Goal: Check status: Check status

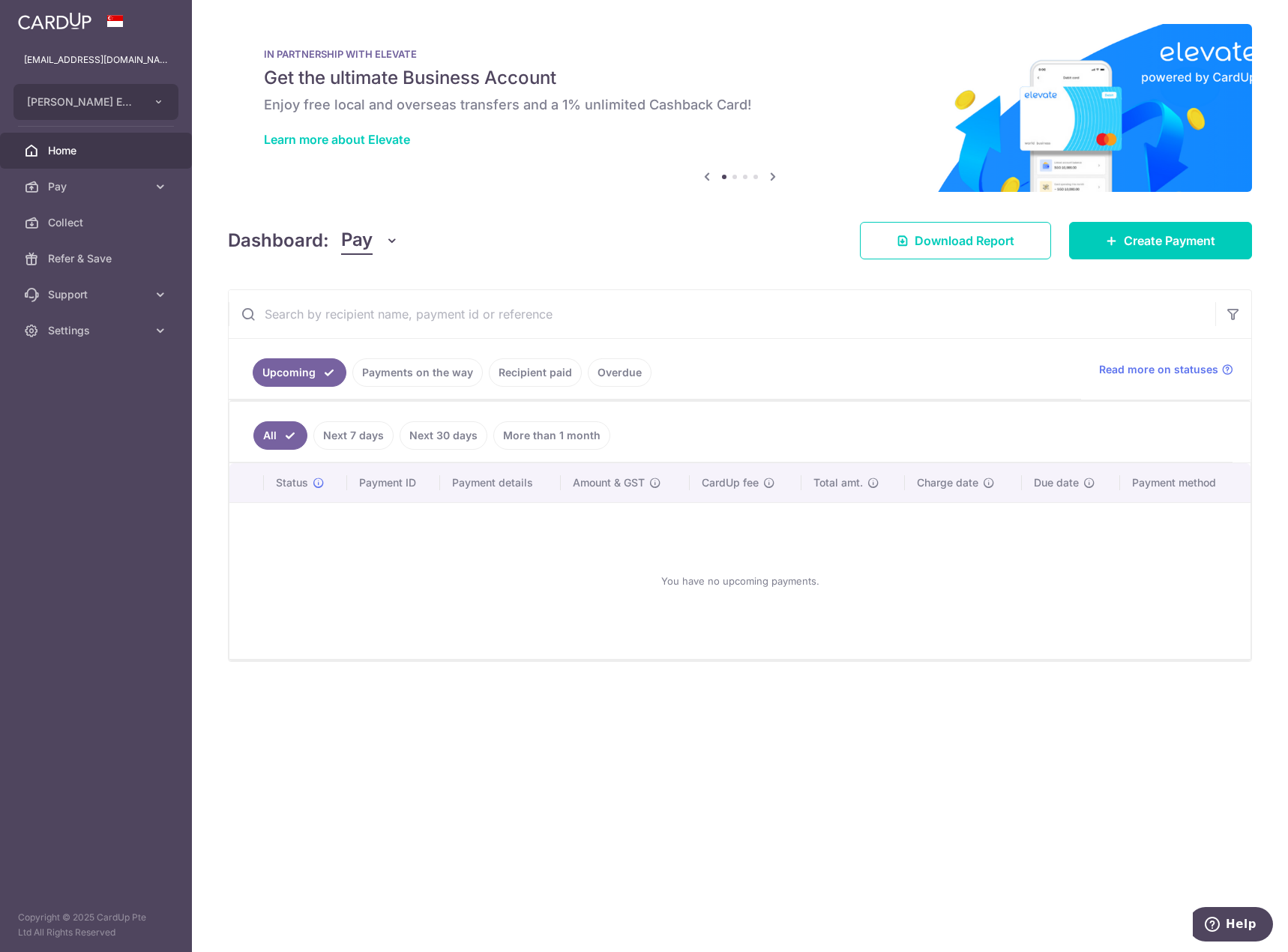
click at [420, 379] on link "Payments on the way" at bounding box center [417, 372] width 131 height 28
click at [303, 367] on link "Upcoming" at bounding box center [288, 372] width 72 height 28
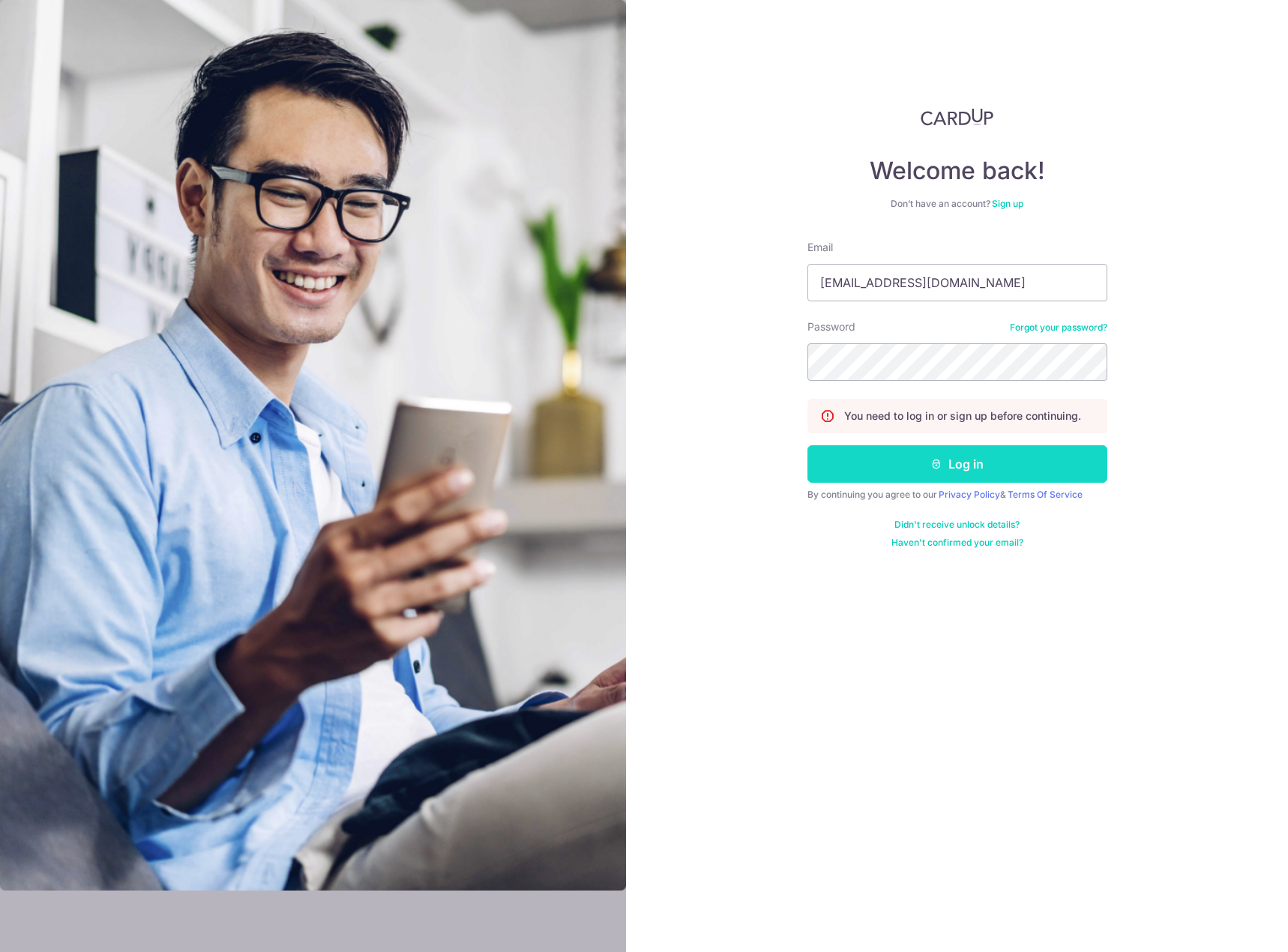
click at [989, 469] on button "Log in" at bounding box center [957, 464] width 300 height 37
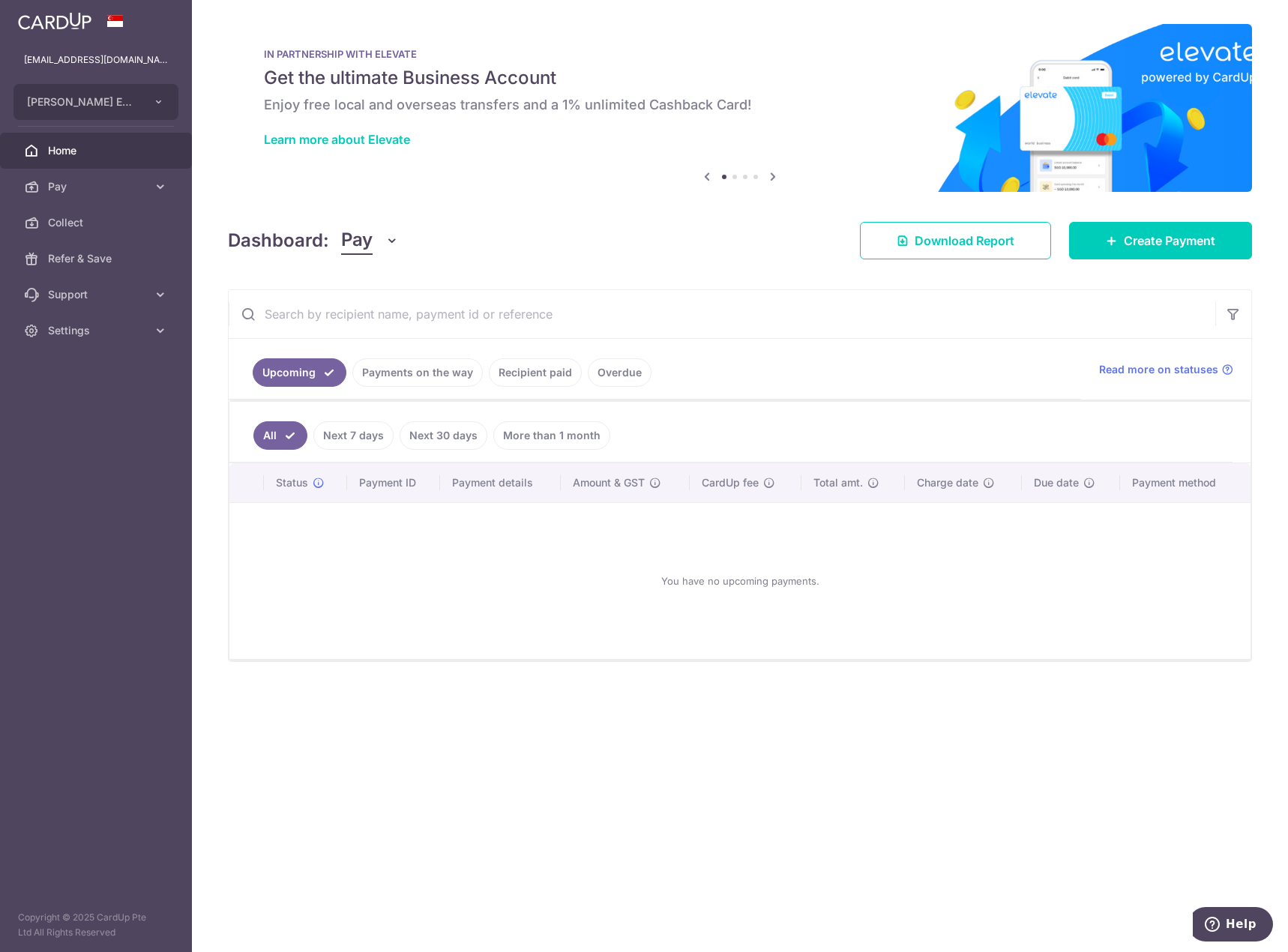
click at [393, 372] on link "Payments on the way" at bounding box center [417, 372] width 131 height 28
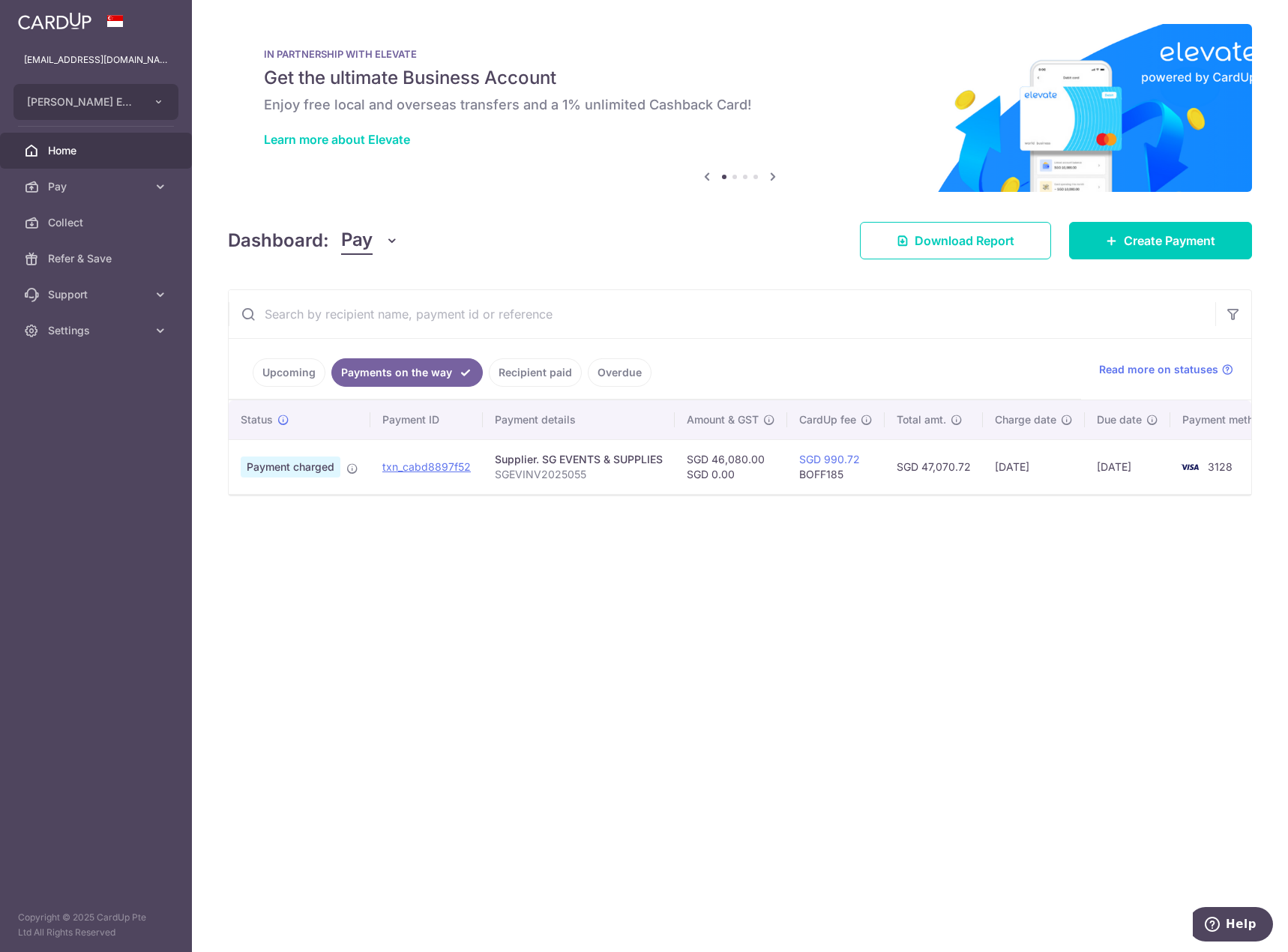
scroll to position [0, 57]
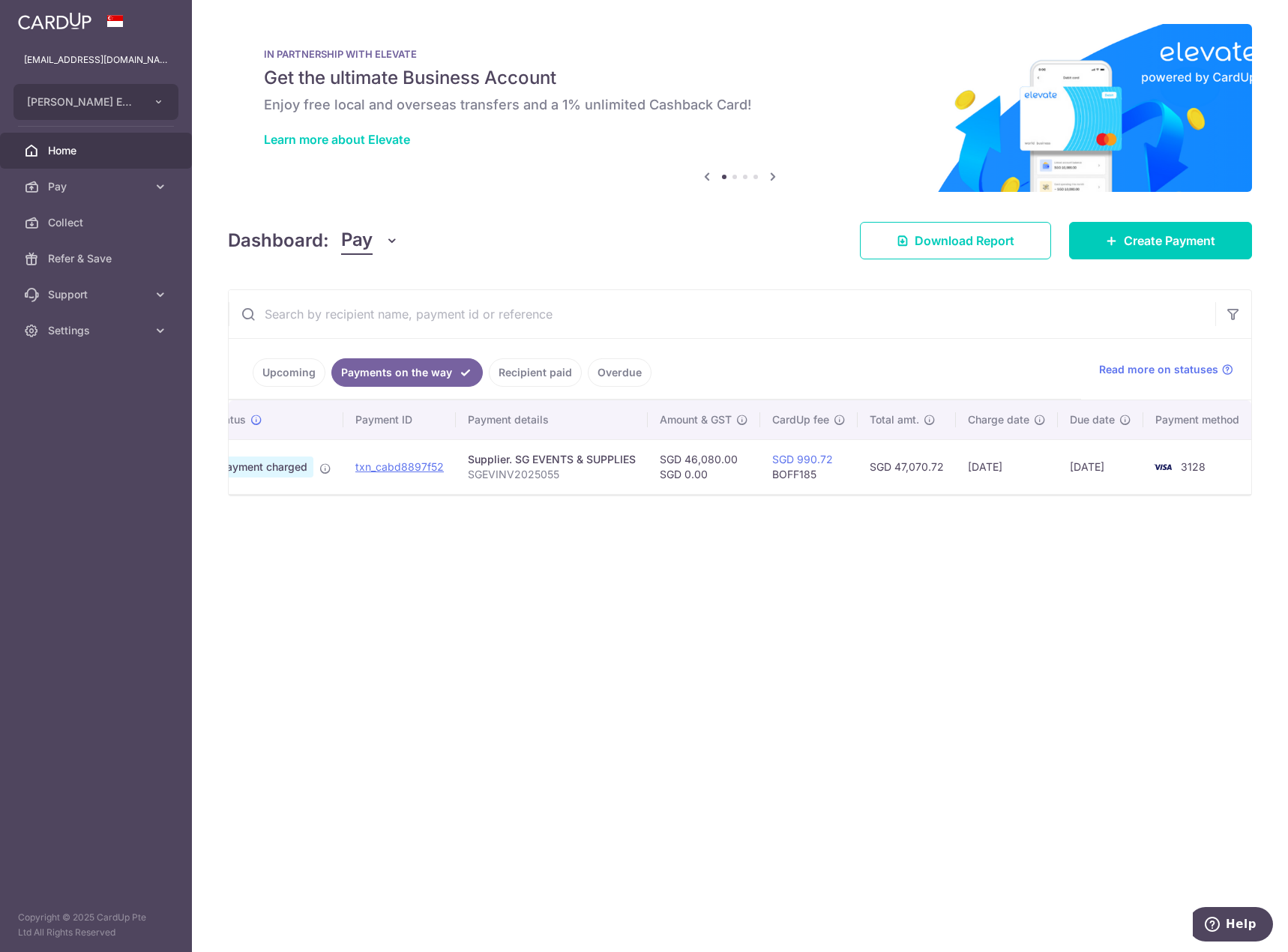
drag, startPoint x: 685, startPoint y: 461, endPoint x: 743, endPoint y: 461, distance: 58.0
click at [743, 461] on td "SGD 46,080.00 SGD 0.00" at bounding box center [703, 467] width 112 height 55
copy td "46,080.00"
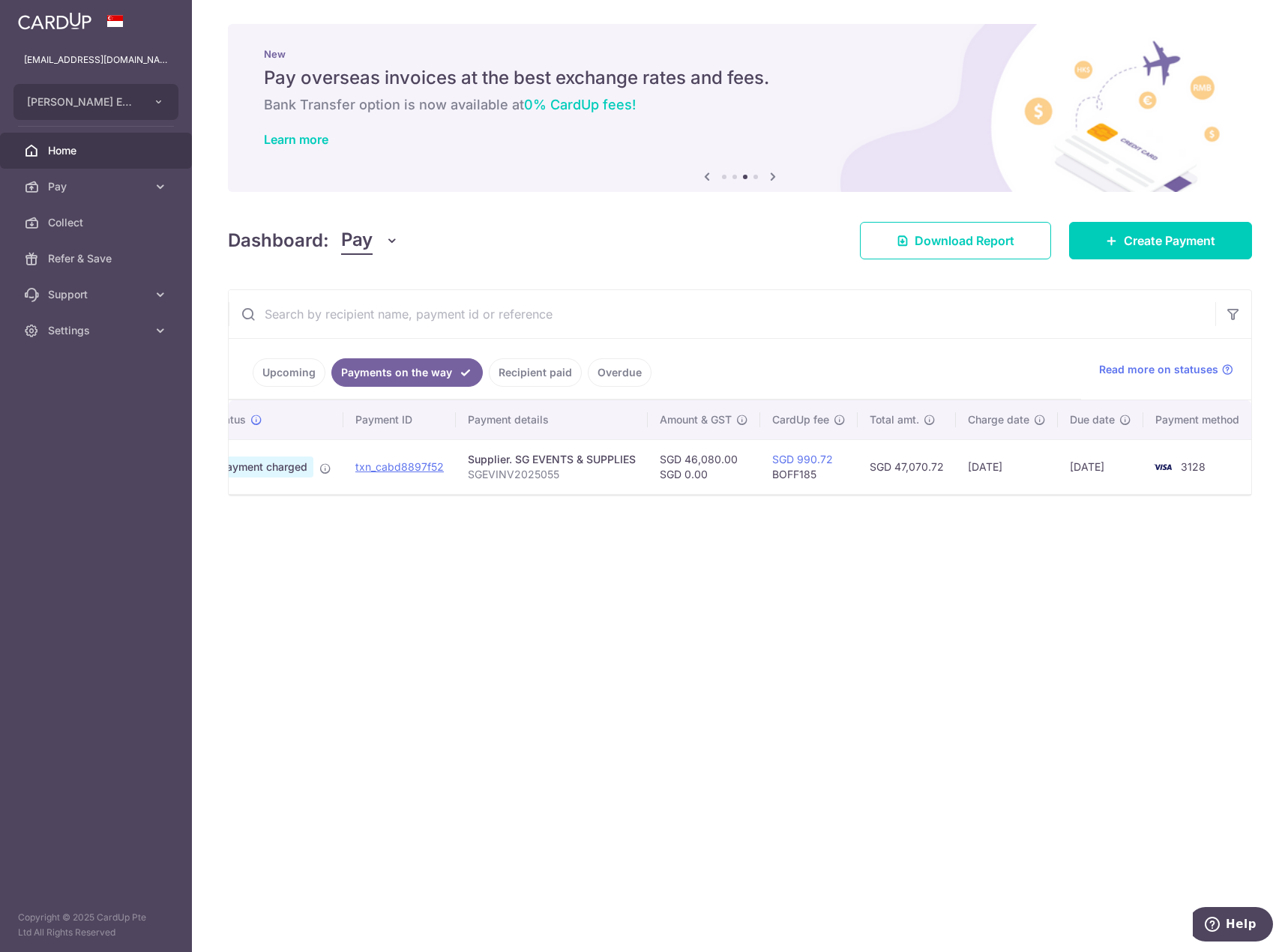
click at [685, 611] on div "× Pause Schedule Pause all future payments in this series Pause just this one p…" at bounding box center [740, 476] width 1097 height 952
click at [947, 622] on div "× Pause Schedule Pause all future payments in this series Pause just this one p…" at bounding box center [740, 476] width 1097 height 952
